Goal: Complete application form

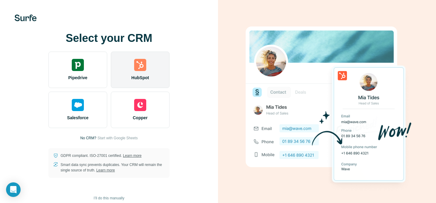
click at [128, 69] on div "HubSpot" at bounding box center [140, 69] width 59 height 36
click at [144, 59] on img at bounding box center [140, 65] width 12 height 12
